Goal: Task Accomplishment & Management: Manage account settings

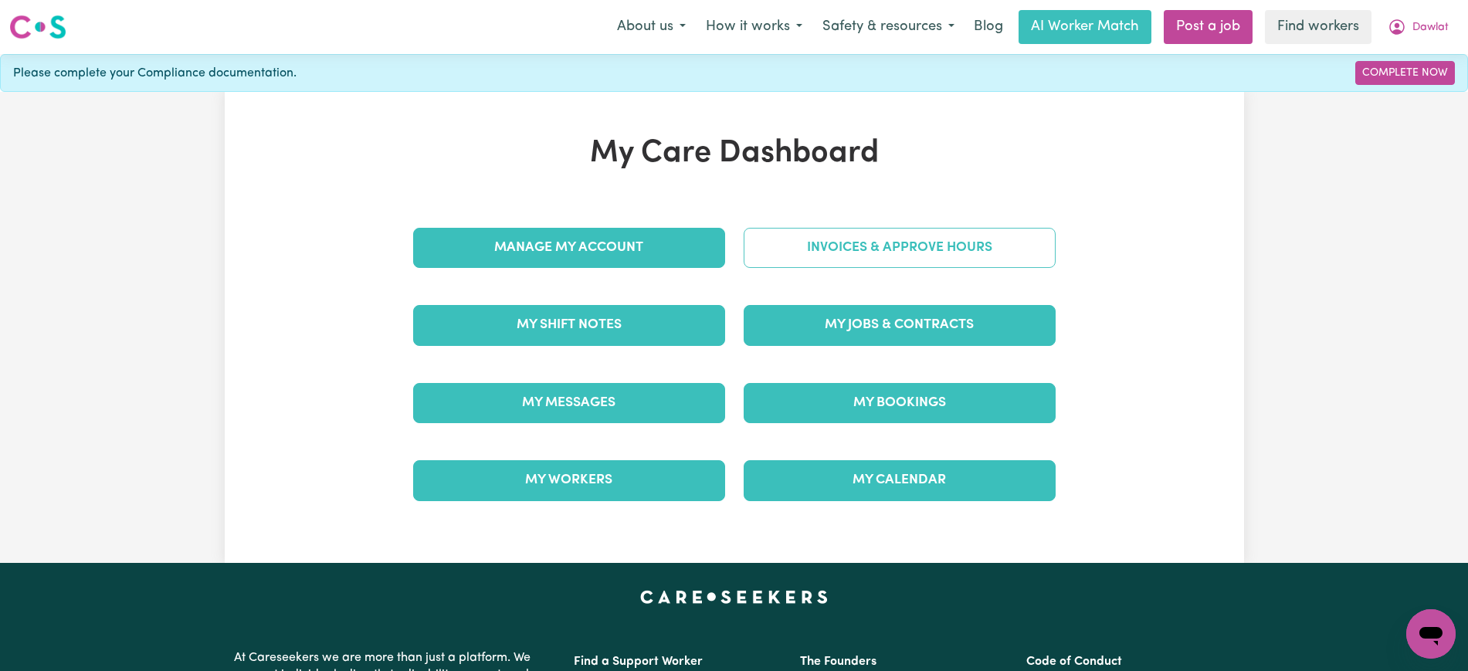
click at [764, 259] on link "Invoices & Approve Hours" at bounding box center [900, 248] width 312 height 40
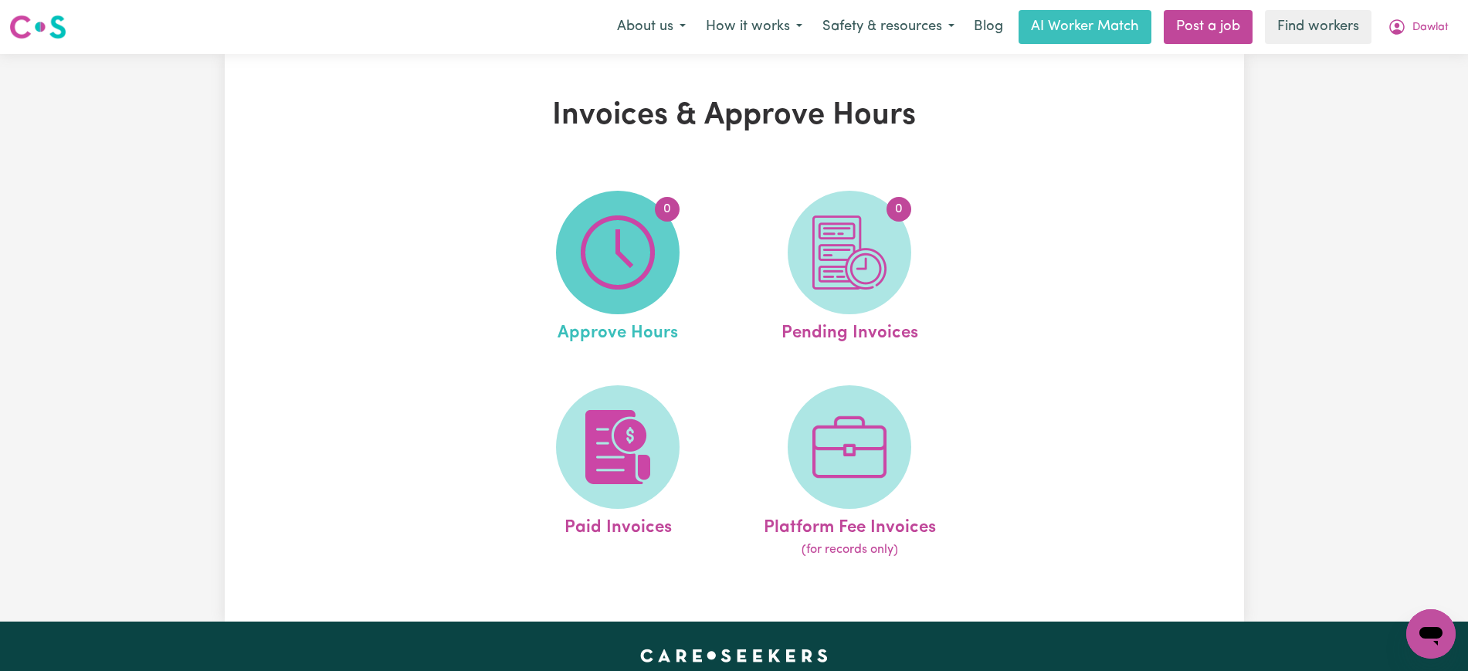
click at [622, 259] on img at bounding box center [618, 252] width 74 height 74
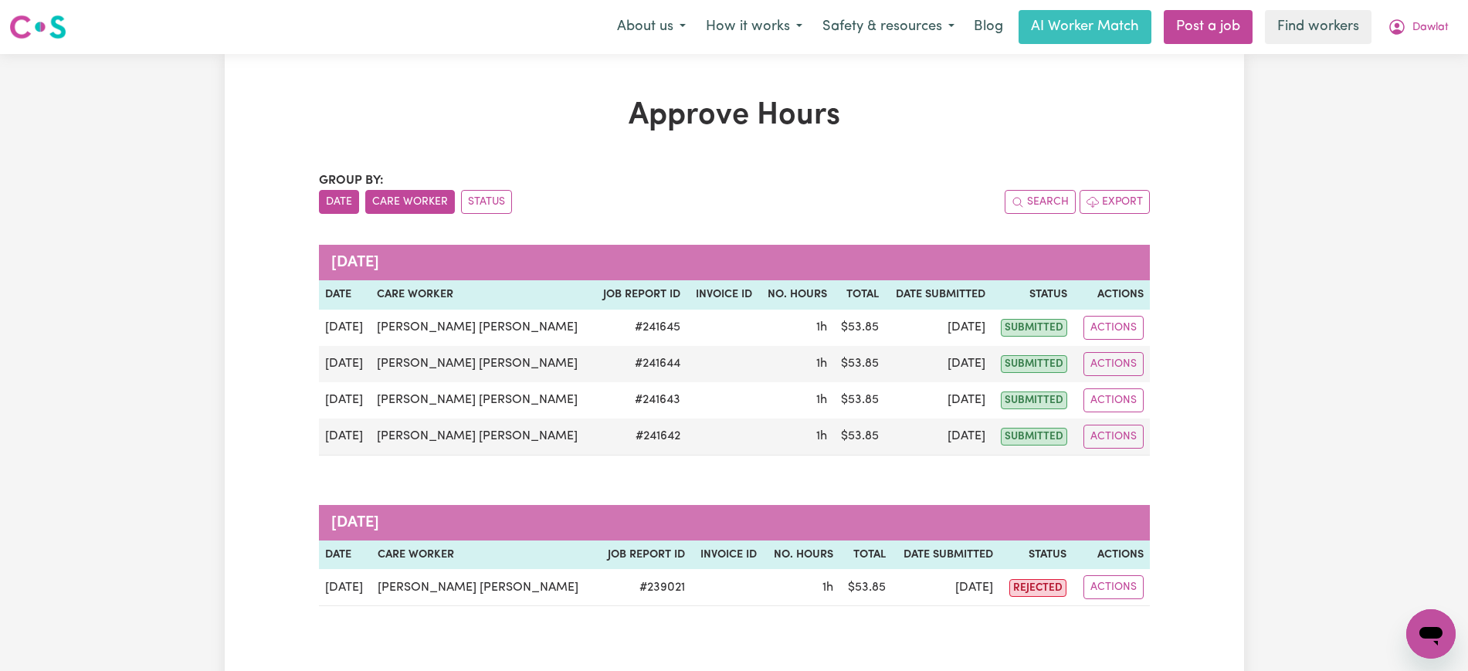
click at [425, 195] on button "Care Worker" at bounding box center [410, 202] width 90 height 24
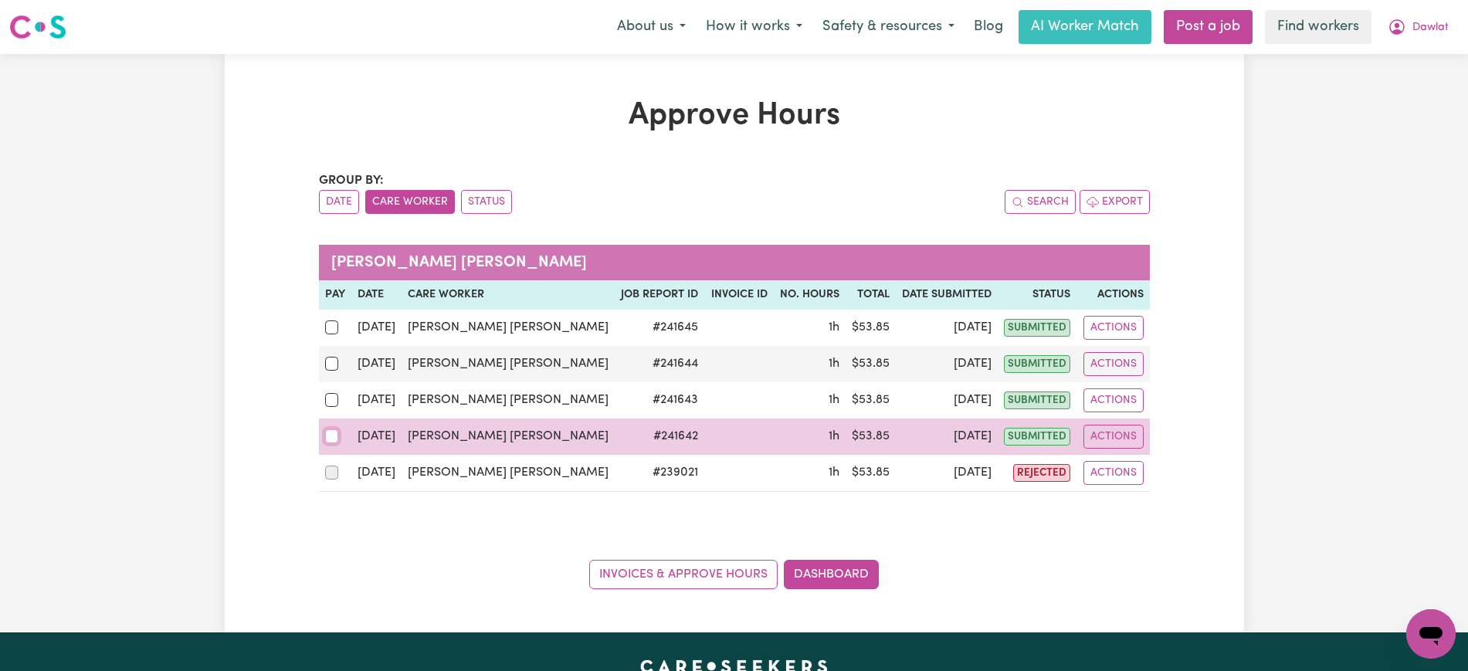
click at [337, 435] on input "checkbox" at bounding box center [332, 436] width 14 height 14
checkbox input "true"
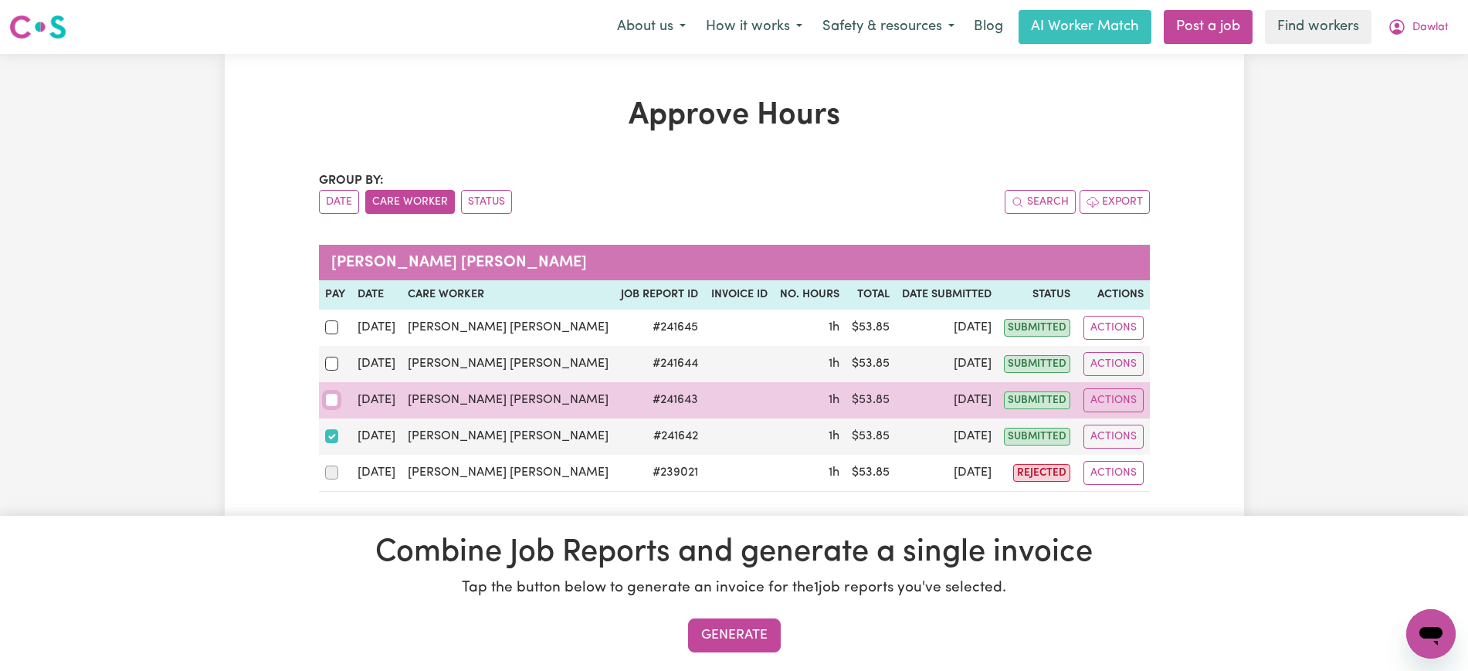
click at [337, 395] on input "checkbox" at bounding box center [332, 400] width 14 height 14
checkbox input "true"
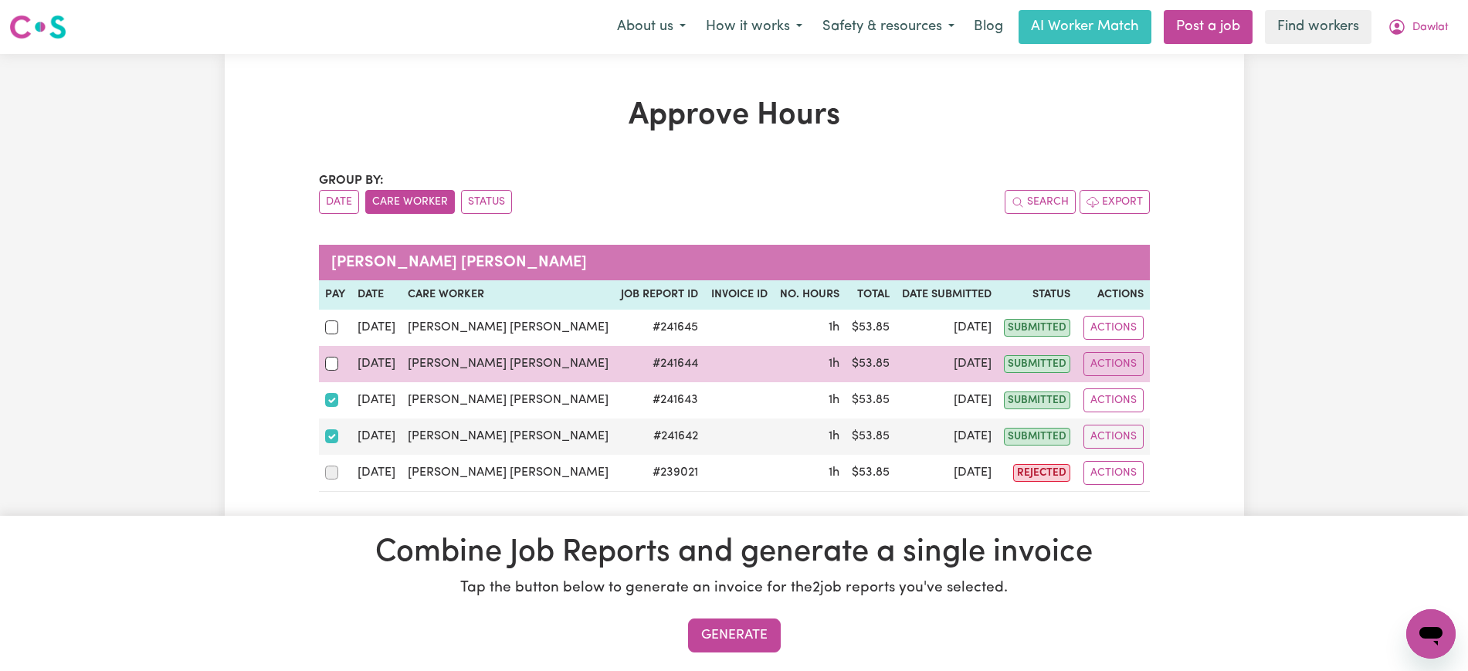
click at [339, 363] on div at bounding box center [335, 364] width 20 height 20
click at [339, 363] on input "checkbox" at bounding box center [332, 364] width 14 height 14
checkbox input "true"
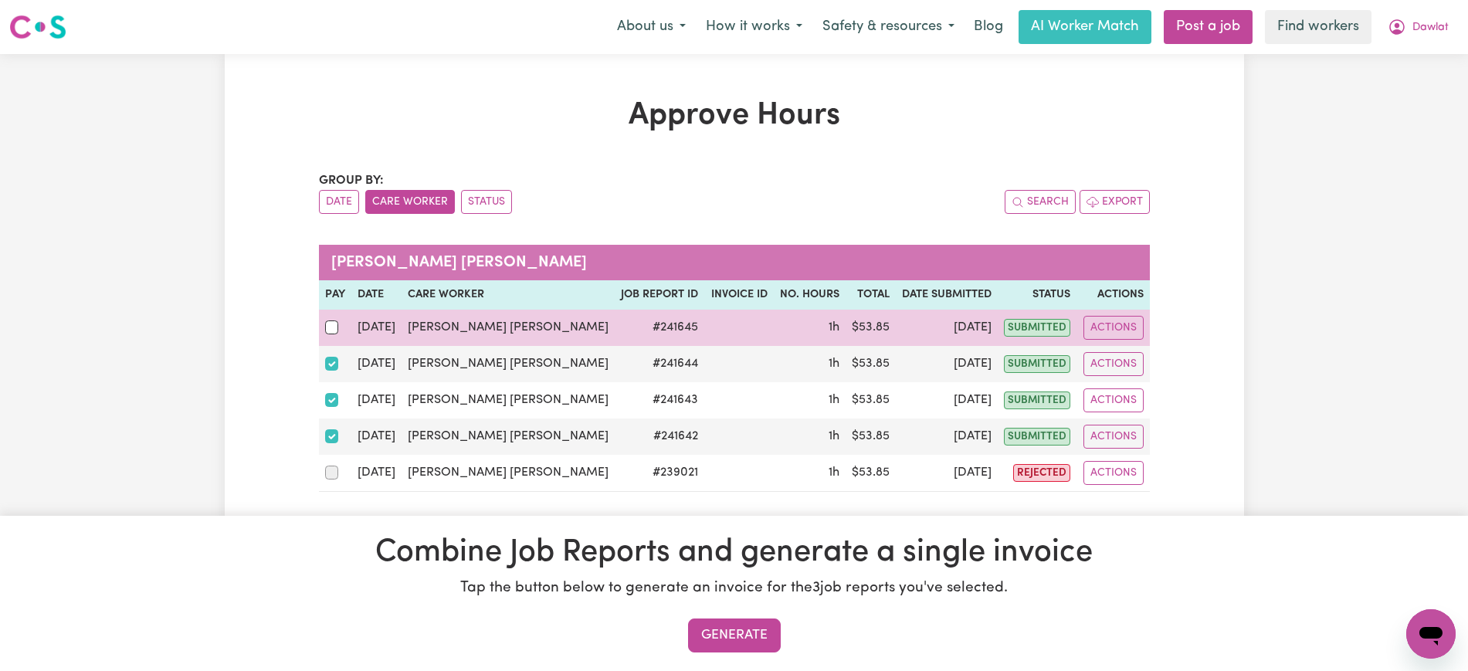
click at [338, 330] on div at bounding box center [335, 327] width 20 height 20
click at [338, 330] on input "checkbox" at bounding box center [332, 327] width 14 height 14
checkbox input "true"
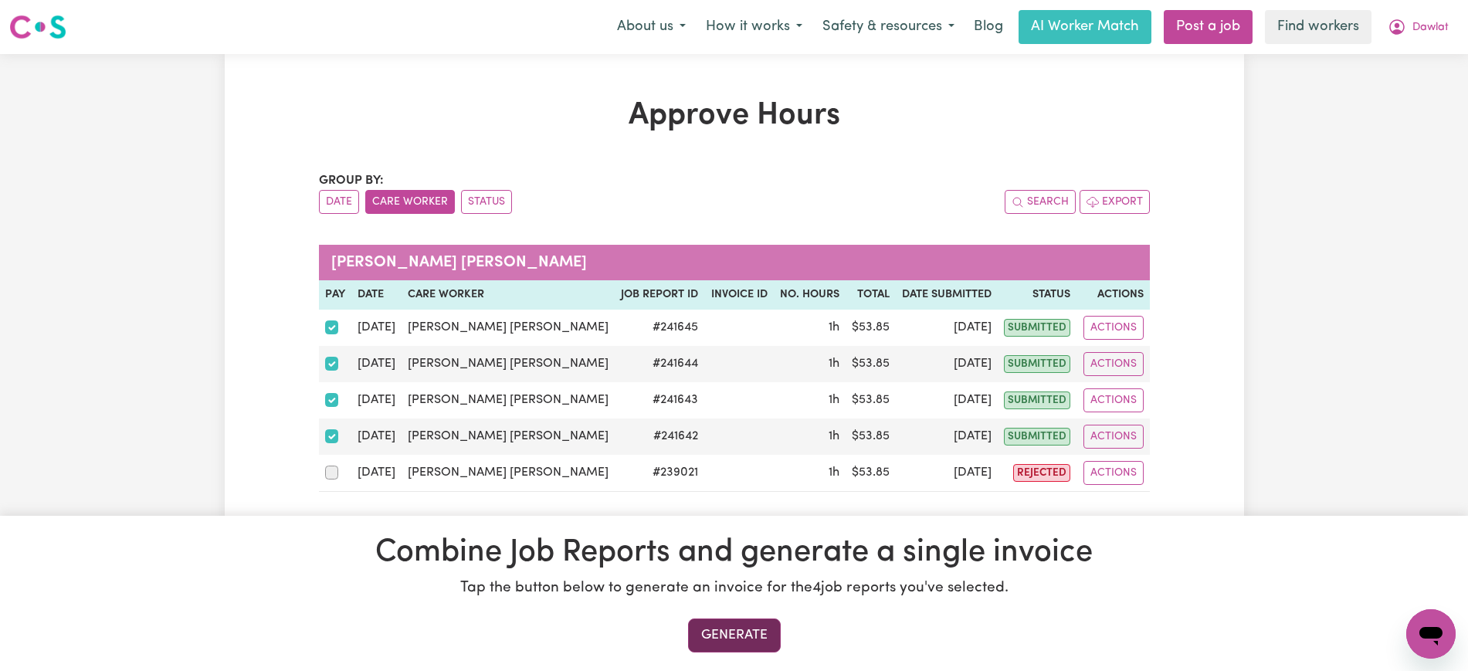
click at [727, 622] on button "Generate" at bounding box center [734, 636] width 93 height 34
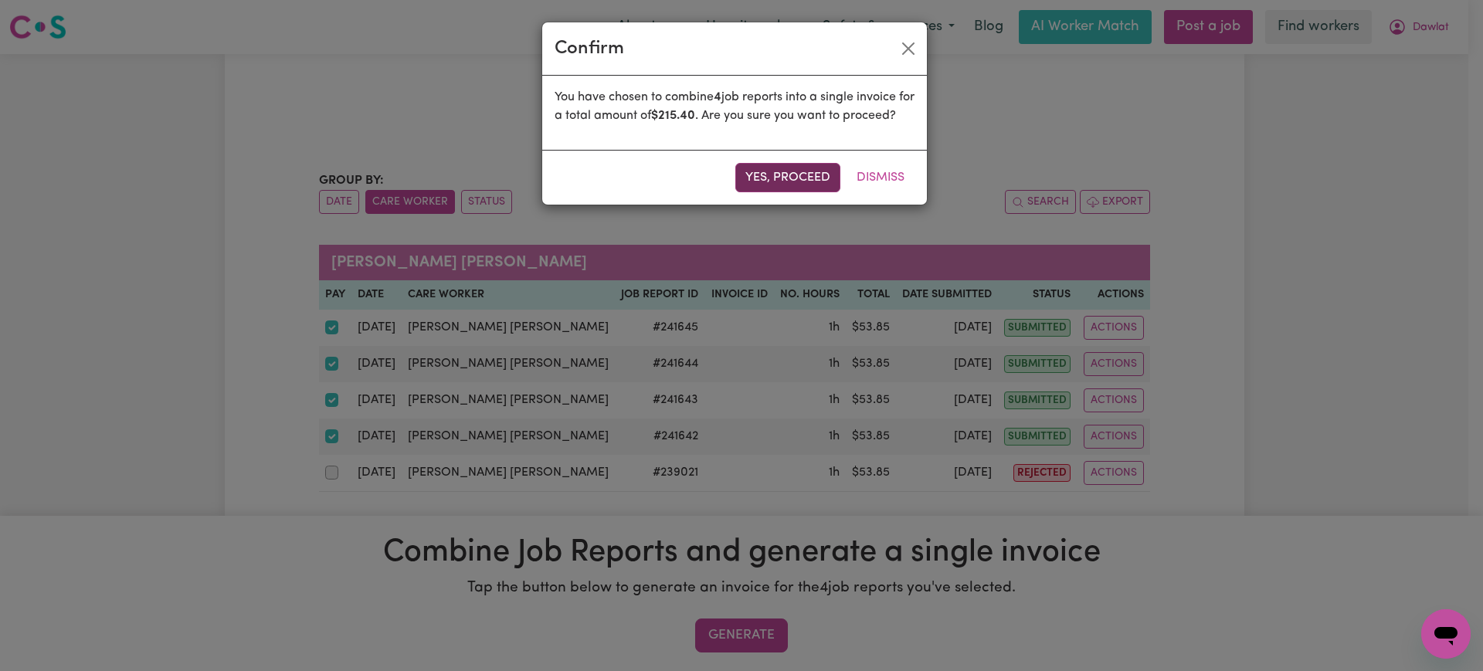
click at [782, 192] on button "Yes, proceed" at bounding box center [787, 177] width 105 height 29
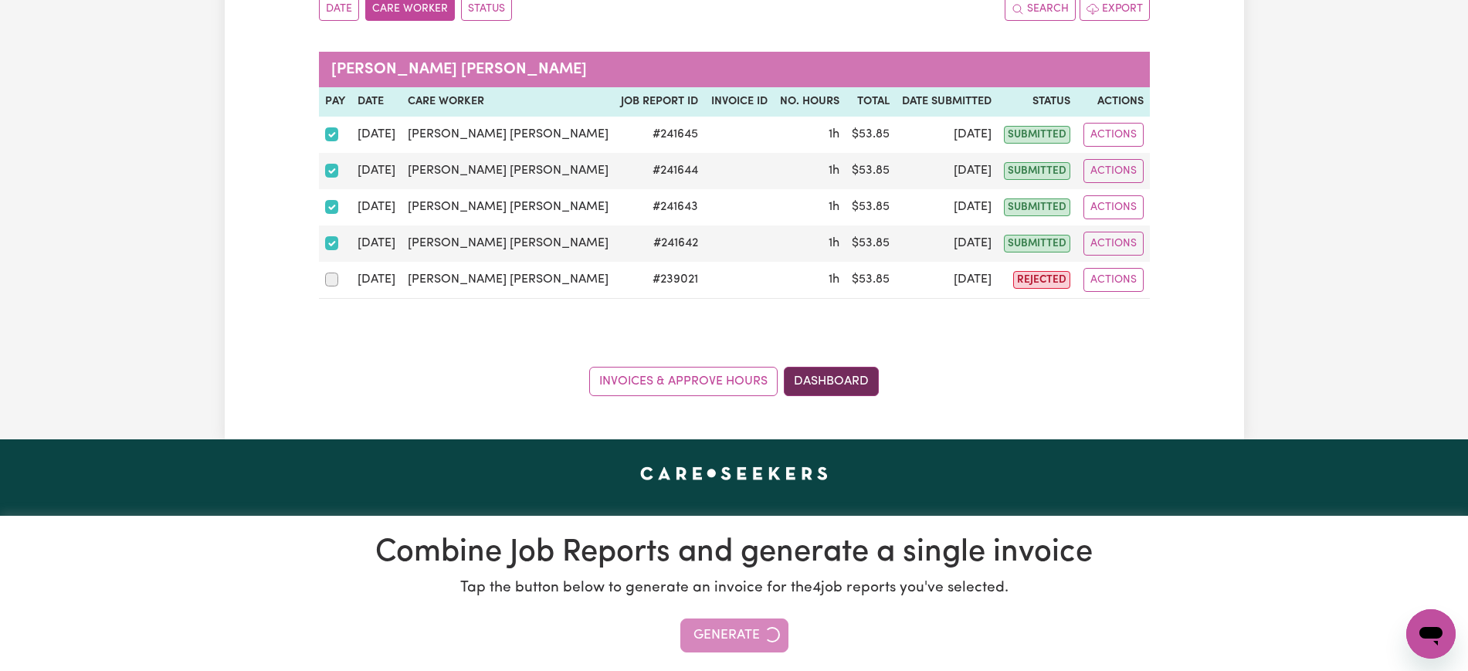
click at [836, 382] on link "Dashboard" at bounding box center [831, 381] width 95 height 29
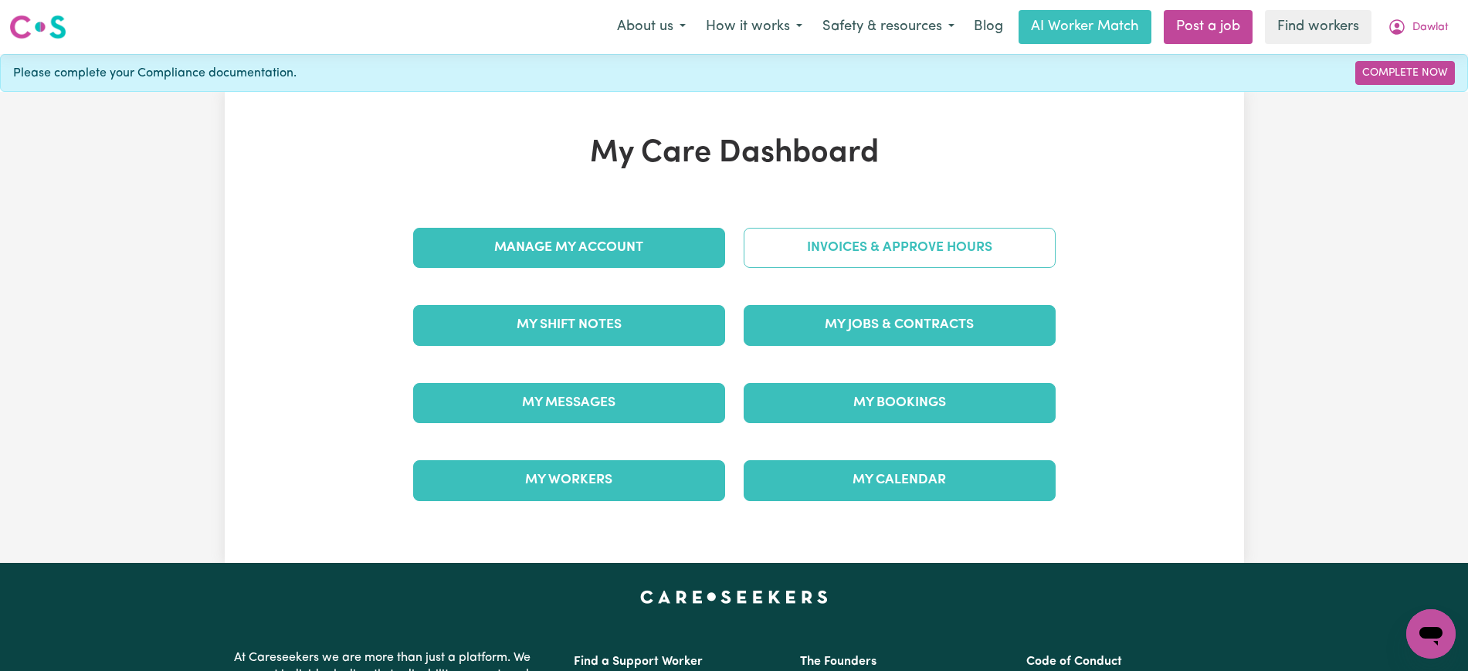
click at [840, 256] on link "Invoices & Approve Hours" at bounding box center [900, 248] width 312 height 40
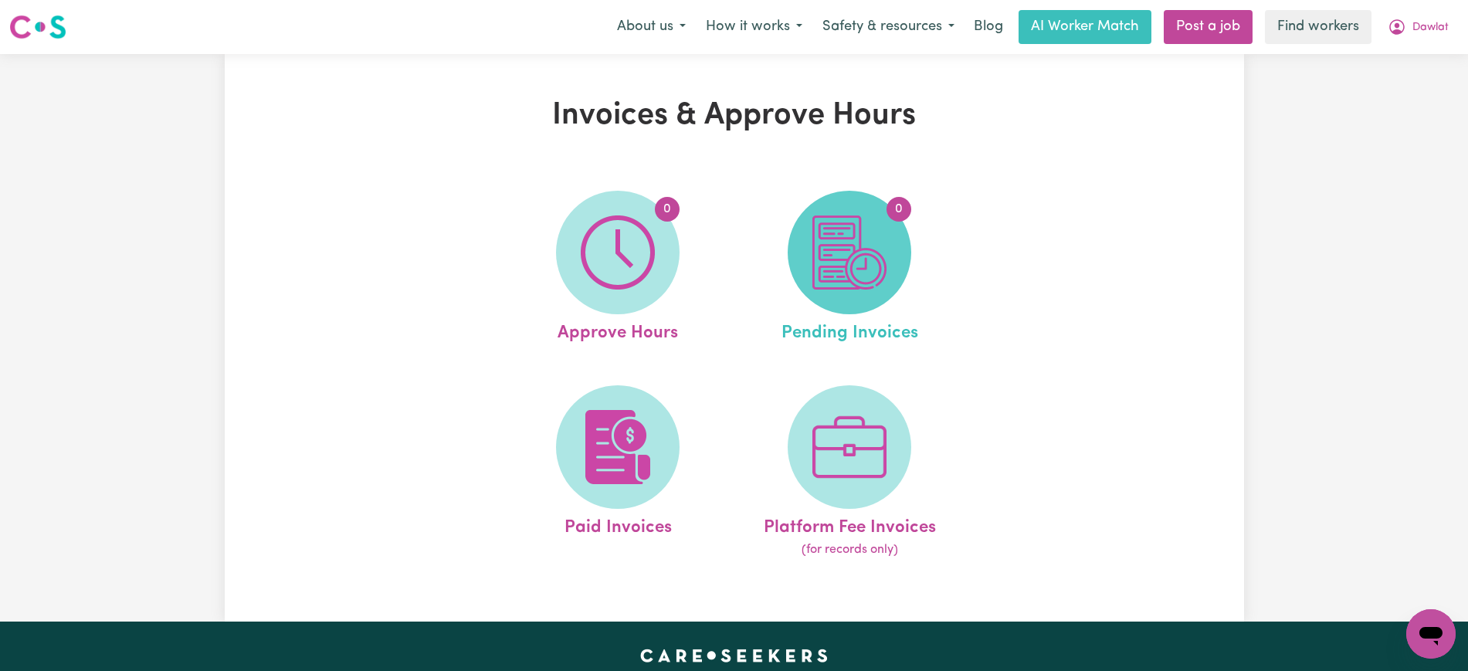
click at [874, 273] on img at bounding box center [849, 252] width 74 height 74
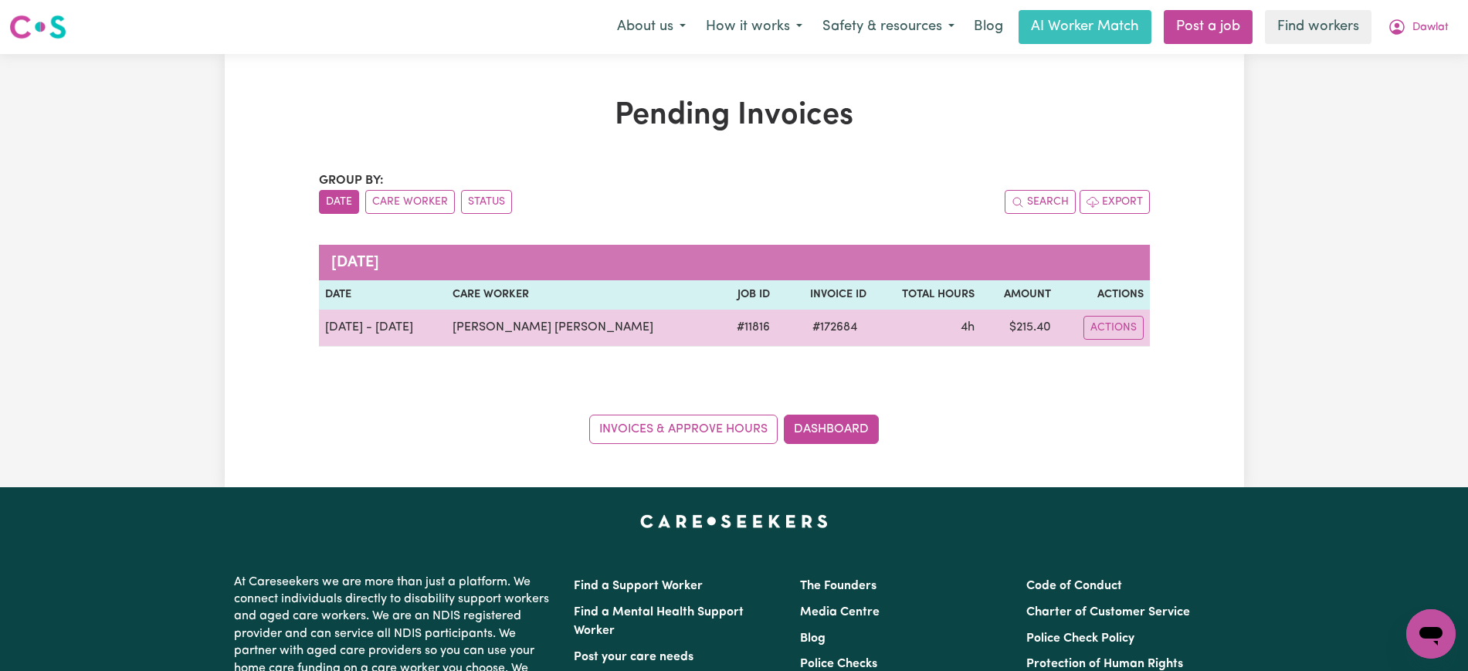
click at [825, 321] on span "# 172684" at bounding box center [834, 327] width 63 height 19
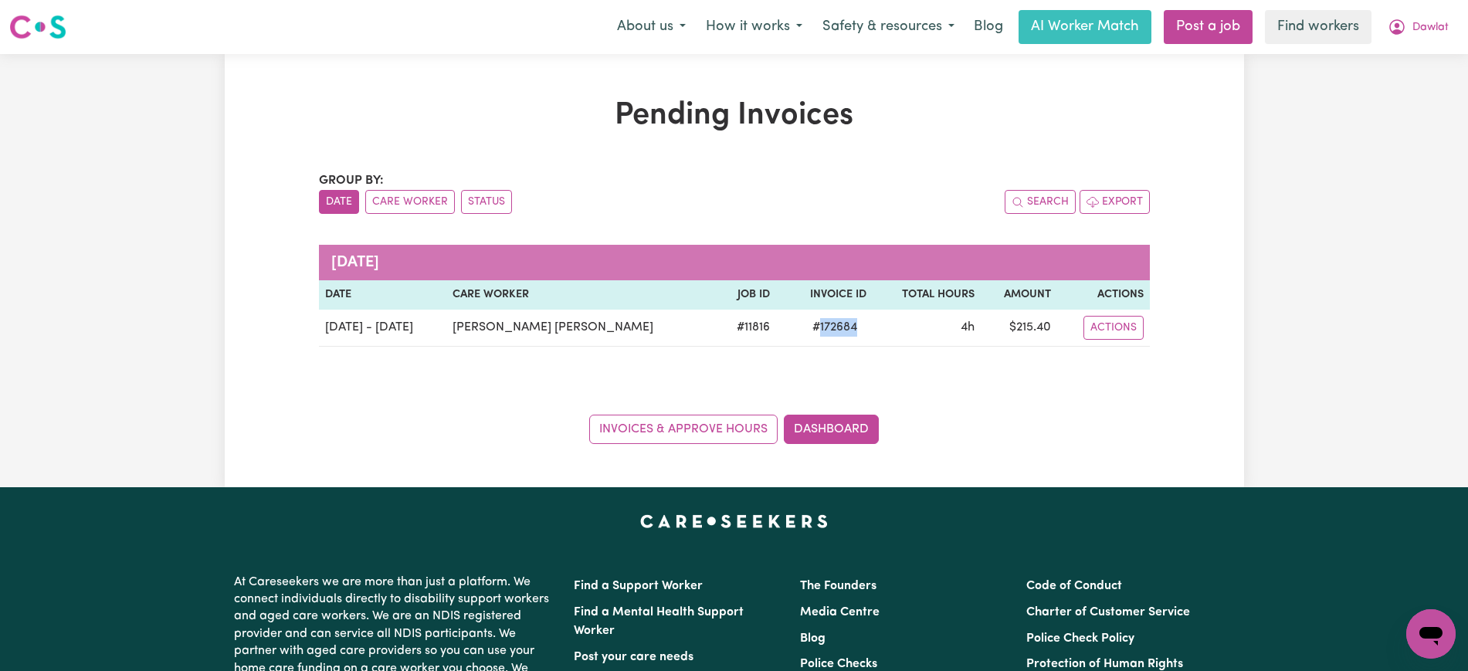
copy span "172684"
click at [1401, 25] on icon "My Account" at bounding box center [1397, 27] width 19 height 19
click at [1375, 90] on link "Logout" at bounding box center [1397, 88] width 122 height 29
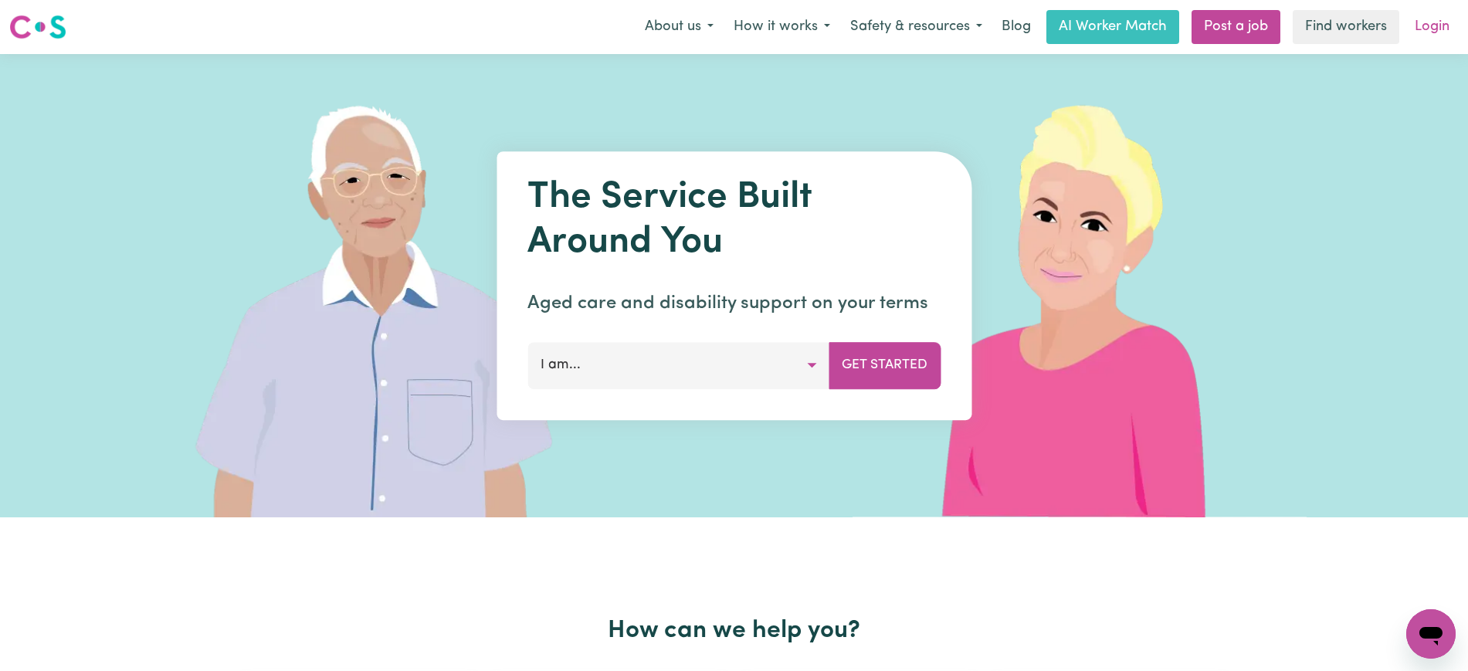
click at [1426, 28] on link "Login" at bounding box center [1432, 27] width 53 height 34
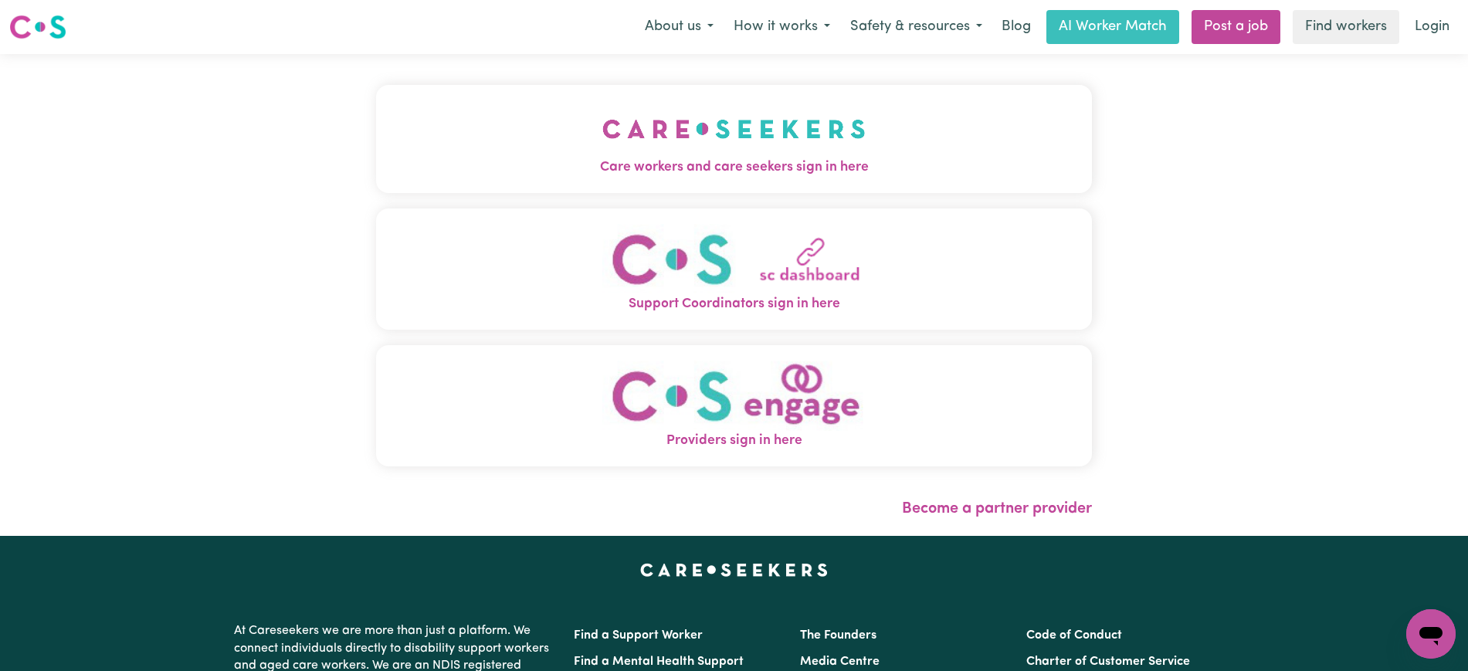
click at [523, 145] on button "Care workers and care seekers sign in here" at bounding box center [734, 139] width 716 height 108
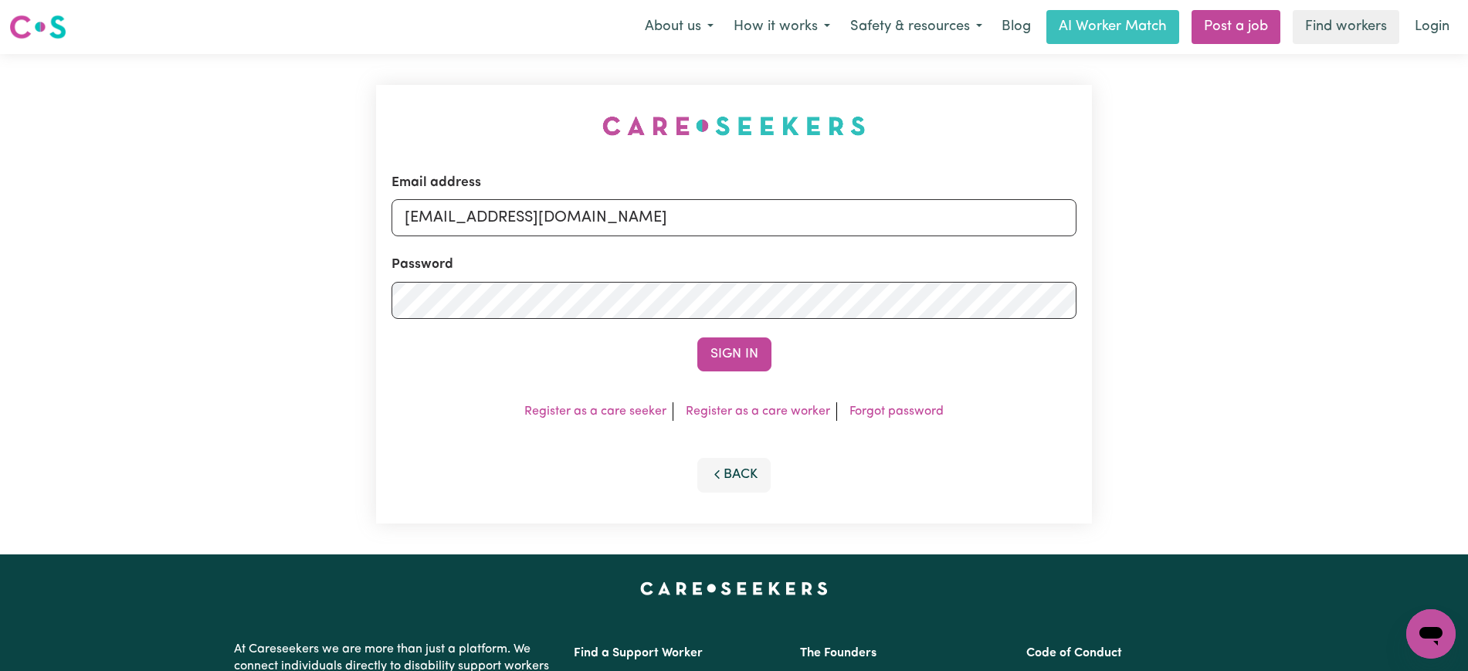
click at [348, 76] on div "Email address [EMAIL_ADDRESS][DOMAIN_NAME] Password Sign In Register as a care …" at bounding box center [734, 304] width 1468 height 500
drag, startPoint x: 484, startPoint y: 220, endPoint x: 1442, endPoint y: 238, distance: 957.8
click at [1442, 238] on div "Email address [EMAIL_ADDRESS][DOMAIN_NAME] Password Sign In Register as a care …" at bounding box center [734, 304] width 1468 height 500
type input "[EMAIL_ADDRESS][DOMAIN_NAME]"
click at [697, 337] on button "Sign In" at bounding box center [734, 354] width 74 height 34
